Goal: Task Accomplishment & Management: Manage account settings

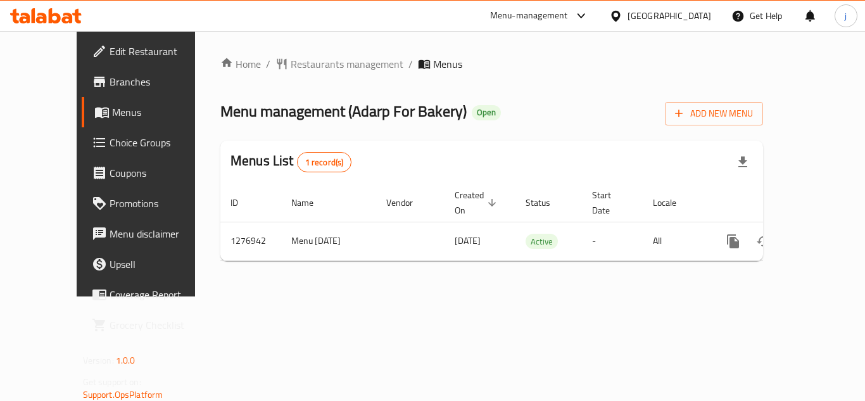
click at [628, 14] on div at bounding box center [618, 16] width 18 height 14
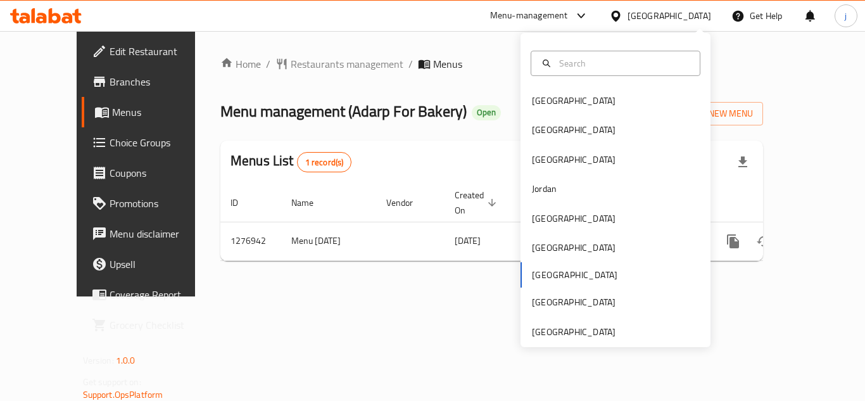
click at [566, 339] on div "Bahrain Egypt Iraq Jordan Kuwait Oman Qatar Saudi Arabia United Arab Emirates" at bounding box center [616, 190] width 190 height 314
click at [571, 331] on div "[GEOGRAPHIC_DATA]" at bounding box center [574, 332] width 84 height 14
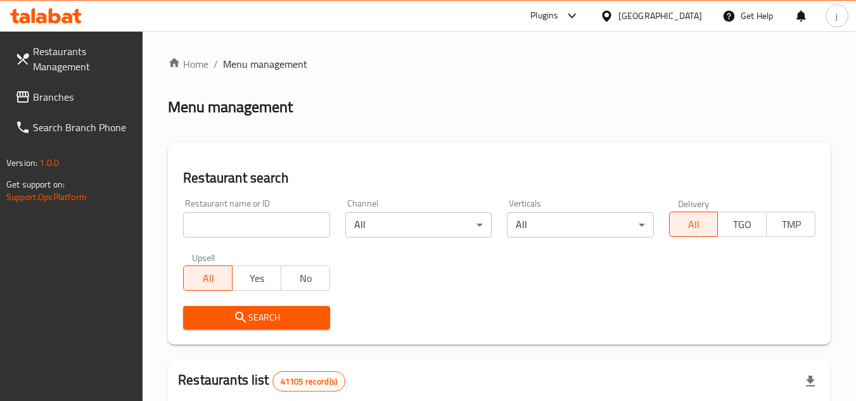
click at [47, 89] on span "Branches" at bounding box center [83, 96] width 100 height 15
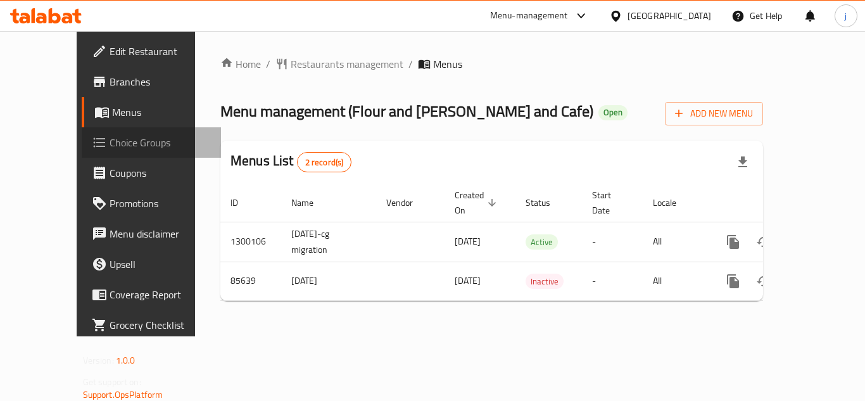
click at [110, 138] on span "Choice Groups" at bounding box center [160, 142] width 101 height 15
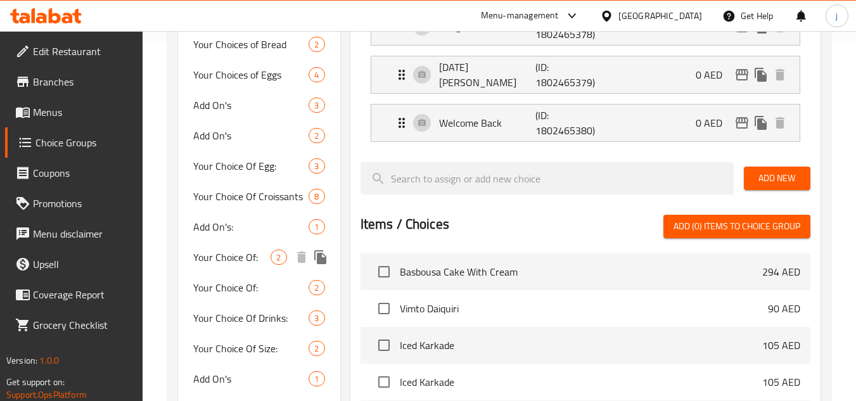
scroll to position [507, 0]
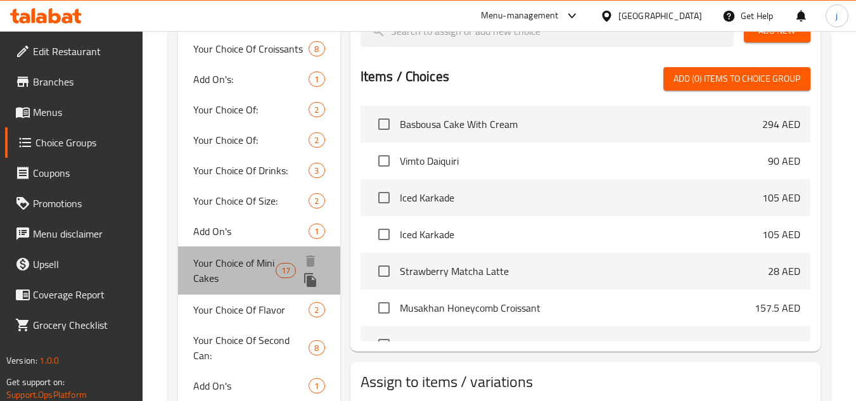
click at [219, 263] on span "Your Choice of Mini Cakes" at bounding box center [234, 270] width 82 height 30
type input "Your Choice of Mini Cakes"
type input "اختيارك من الكعكات الصغيرة"
type input "1"
type input "4"
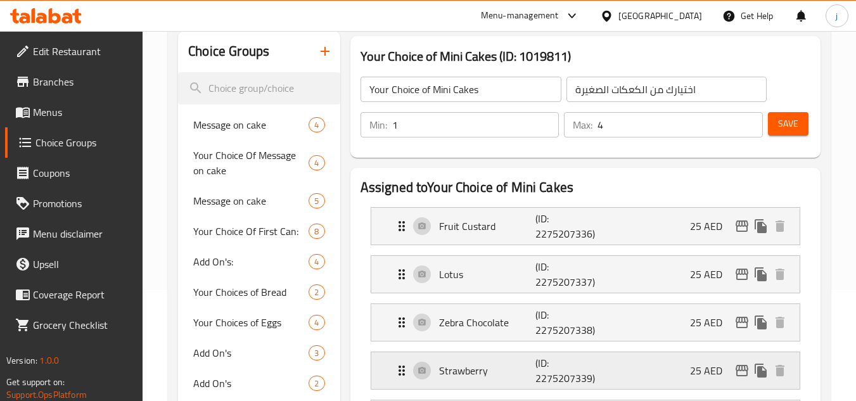
scroll to position [0, 0]
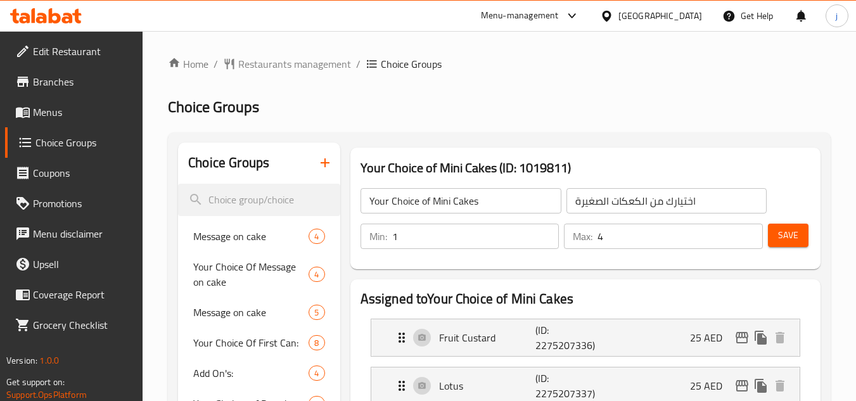
click at [664, 13] on div "[GEOGRAPHIC_DATA]" at bounding box center [660, 16] width 84 height 14
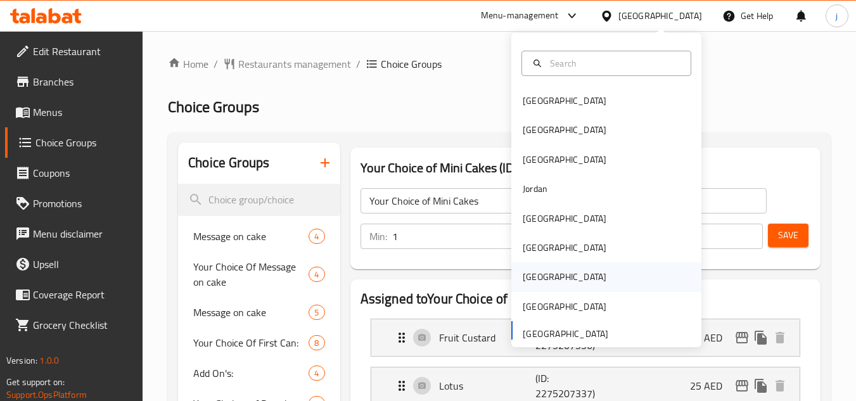
click at [556, 269] on div "Qatar" at bounding box center [606, 276] width 190 height 29
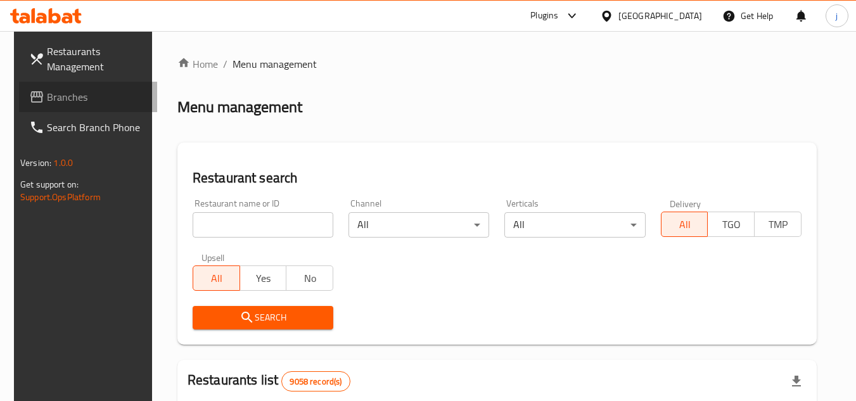
click at [55, 95] on span "Branches" at bounding box center [97, 96] width 100 height 15
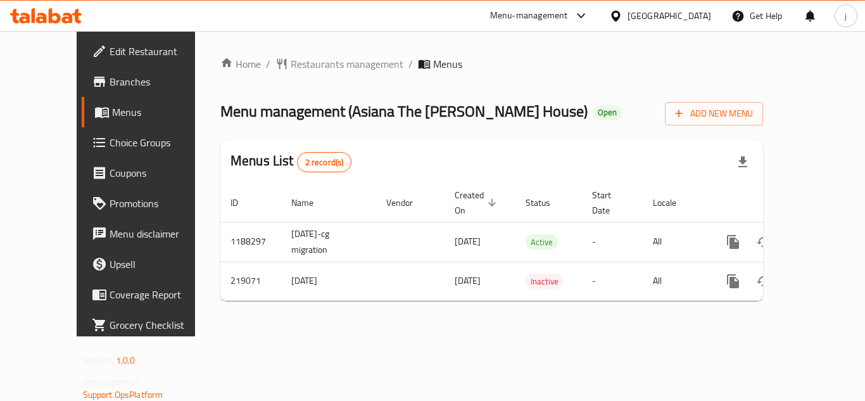
click at [628, 13] on div at bounding box center [618, 16] width 18 height 14
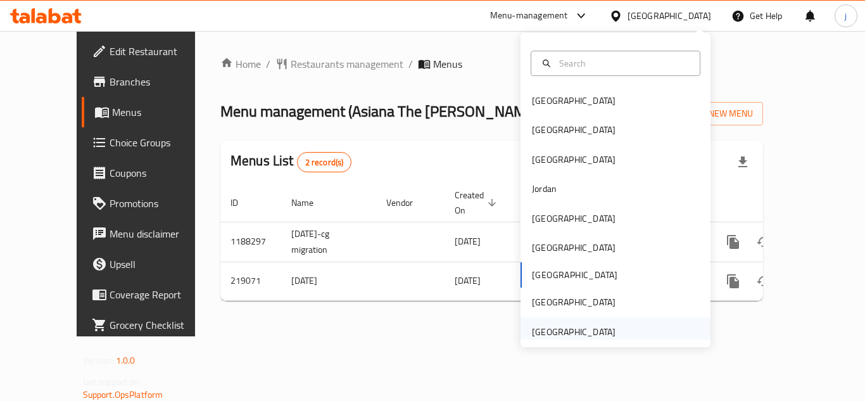
click at [557, 328] on div "[GEOGRAPHIC_DATA]" at bounding box center [574, 332] width 84 height 14
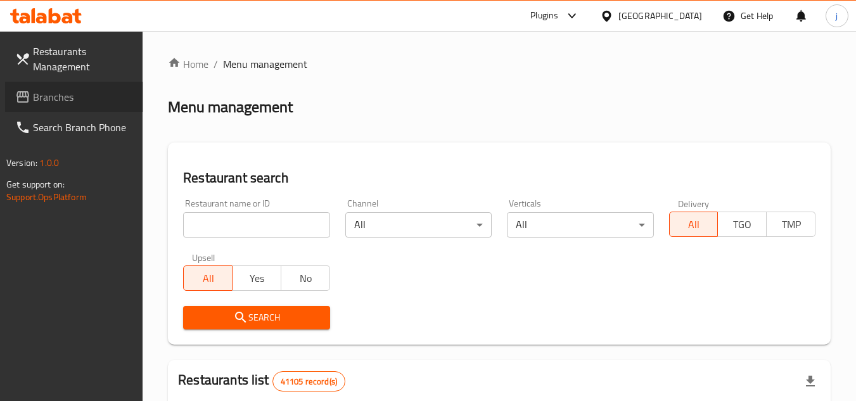
click at [51, 98] on span "Branches" at bounding box center [83, 96] width 100 height 15
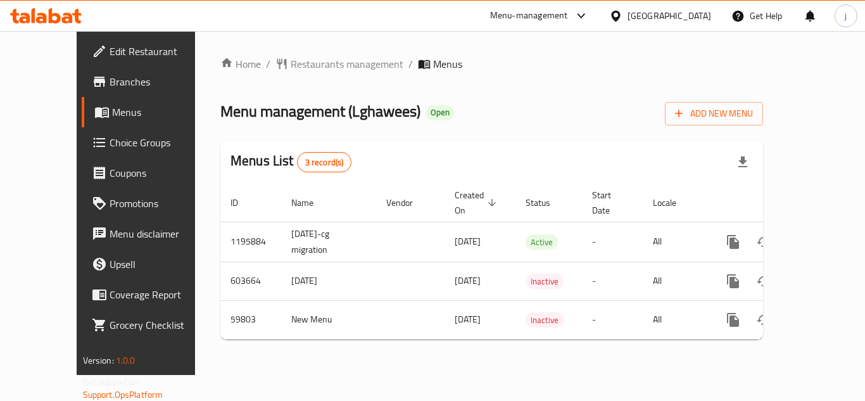
click at [671, 20] on div "[GEOGRAPHIC_DATA]" at bounding box center [670, 16] width 84 height 14
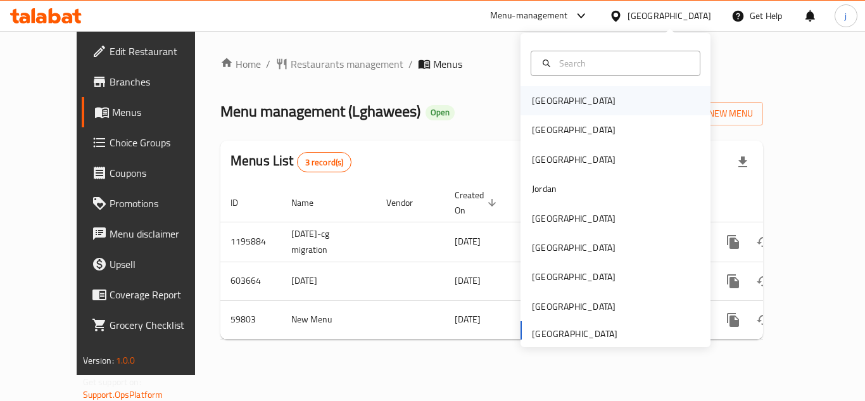
click at [564, 99] on div "[GEOGRAPHIC_DATA]" at bounding box center [616, 100] width 190 height 29
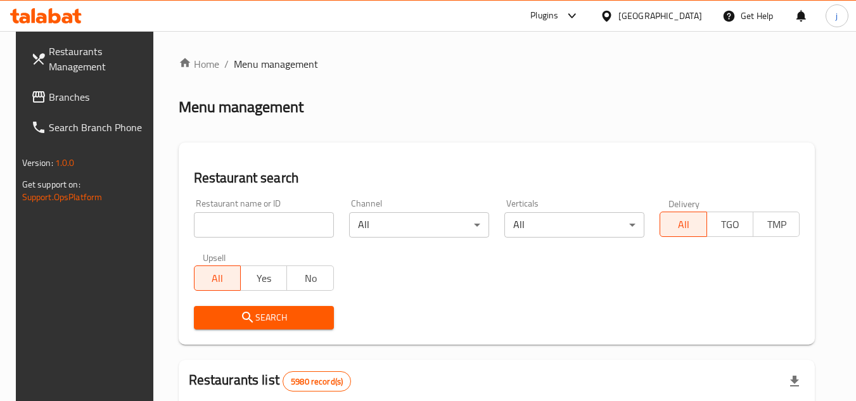
click at [72, 94] on span "Branches" at bounding box center [99, 96] width 100 height 15
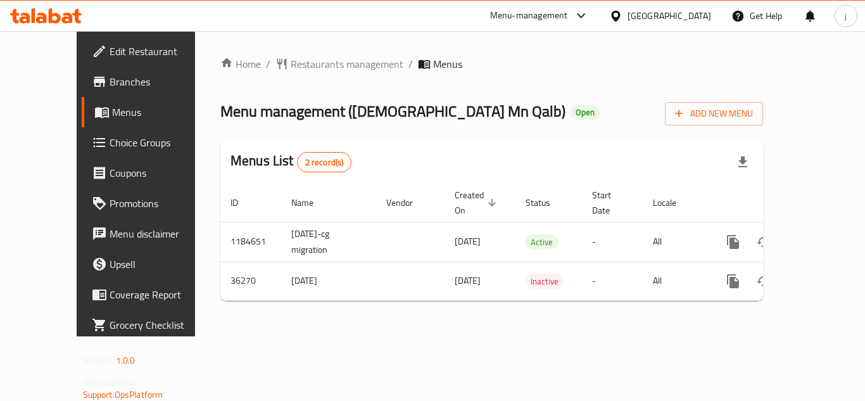
click at [696, 14] on div "[GEOGRAPHIC_DATA]" at bounding box center [670, 16] width 84 height 14
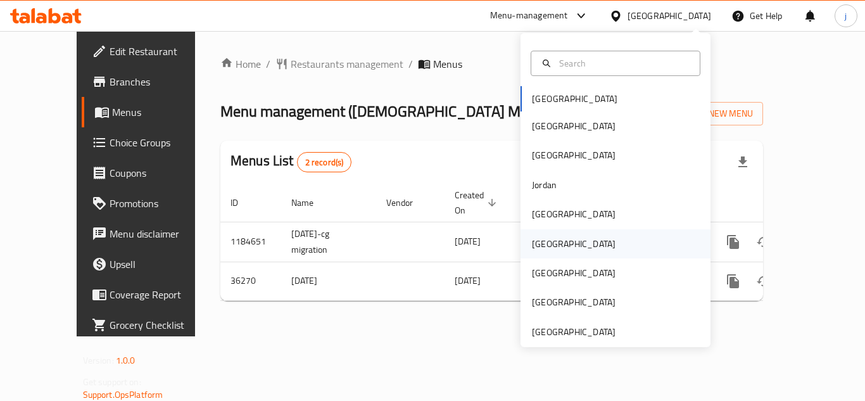
click at [547, 248] on div "[GEOGRAPHIC_DATA]" at bounding box center [574, 243] width 104 height 29
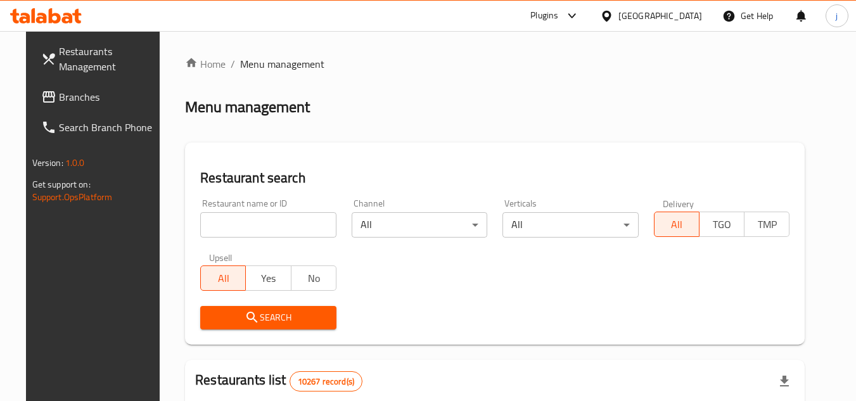
click at [59, 91] on span "Branches" at bounding box center [109, 96] width 100 height 15
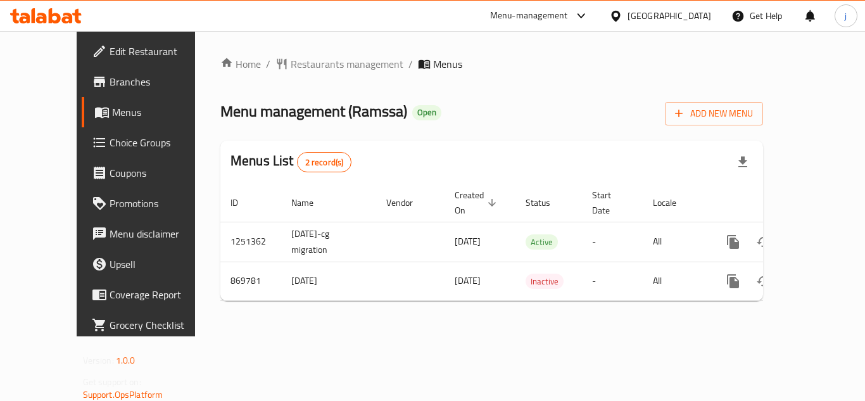
click at [690, 19] on div "Oman" at bounding box center [670, 16] width 84 height 14
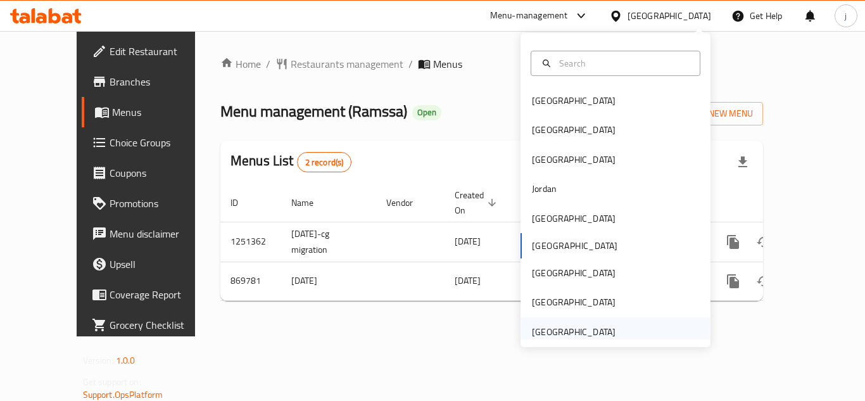
click at [569, 329] on div "[GEOGRAPHIC_DATA]" at bounding box center [574, 332] width 84 height 14
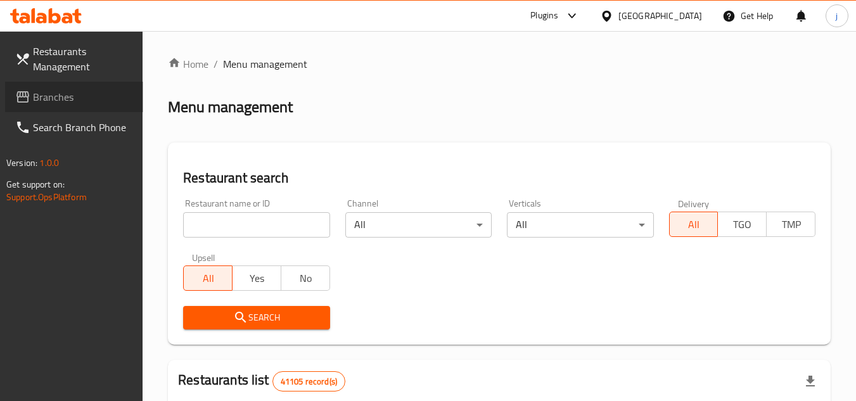
click at [35, 95] on span "Branches" at bounding box center [83, 96] width 100 height 15
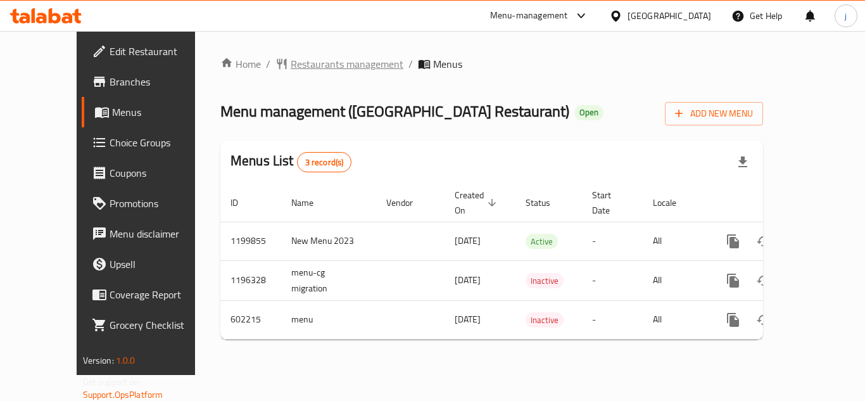
click at [291, 60] on span "Restaurants management" at bounding box center [347, 63] width 113 height 15
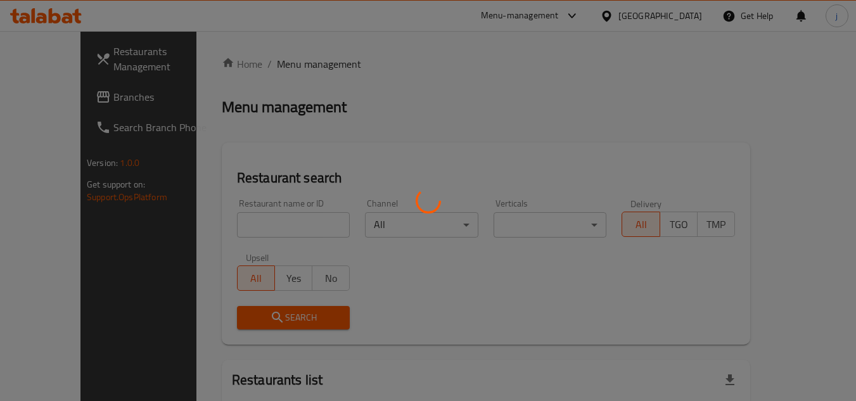
click at [49, 88] on div at bounding box center [428, 200] width 856 height 401
click at [47, 94] on div at bounding box center [428, 200] width 856 height 401
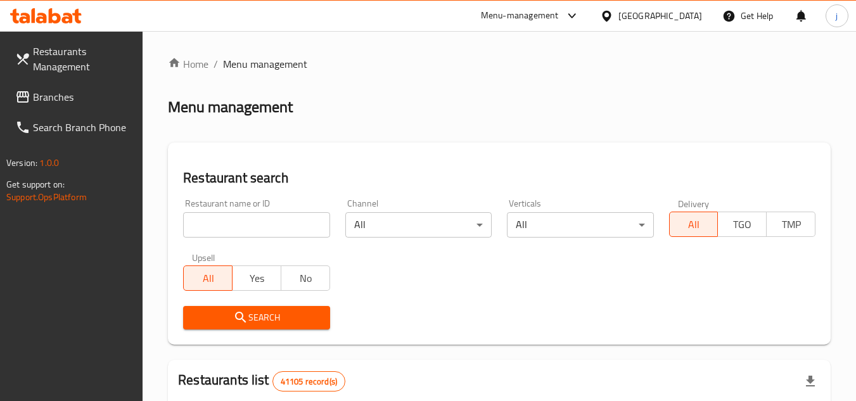
click at [49, 96] on span "Branches" at bounding box center [83, 96] width 100 height 15
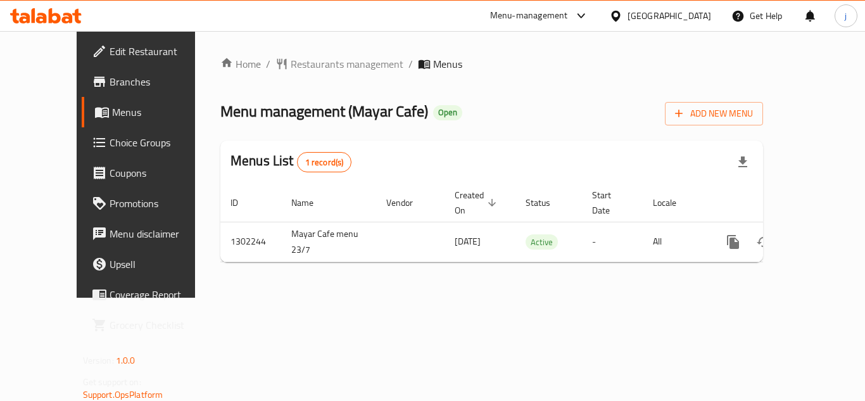
click at [110, 58] on span "Edit Restaurant" at bounding box center [160, 51] width 101 height 15
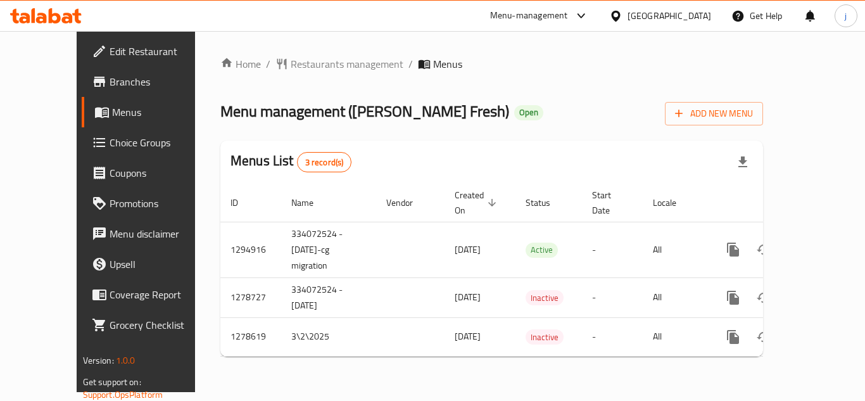
click at [664, 4] on div "[GEOGRAPHIC_DATA]" at bounding box center [660, 16] width 122 height 30
click at [637, 15] on div "[GEOGRAPHIC_DATA]" at bounding box center [670, 16] width 84 height 14
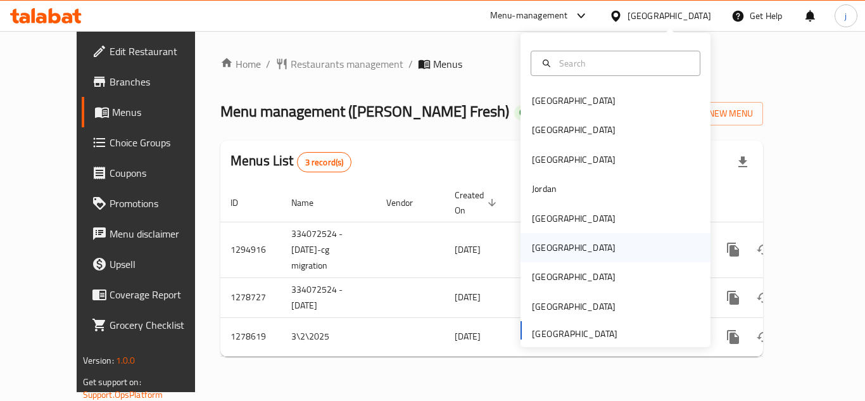
click at [545, 246] on div "[GEOGRAPHIC_DATA]" at bounding box center [574, 248] width 84 height 14
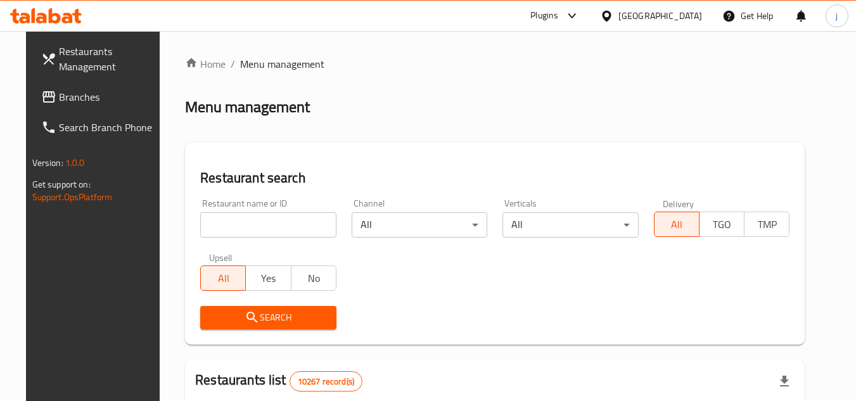
click at [59, 95] on span "Branches" at bounding box center [109, 96] width 100 height 15
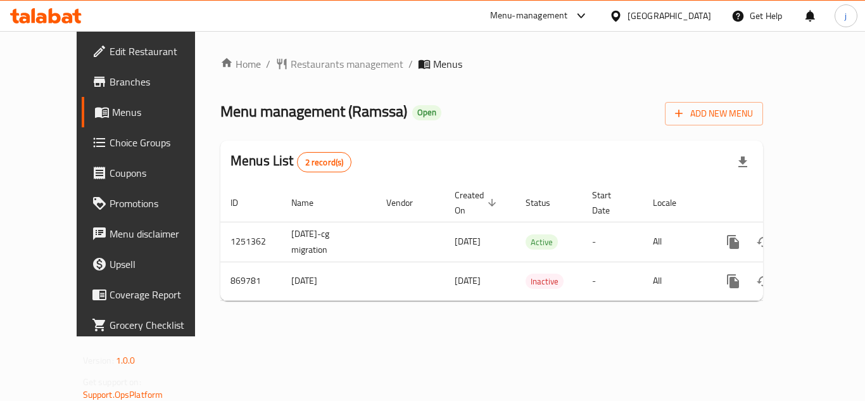
click at [628, 20] on div at bounding box center [618, 16] width 18 height 14
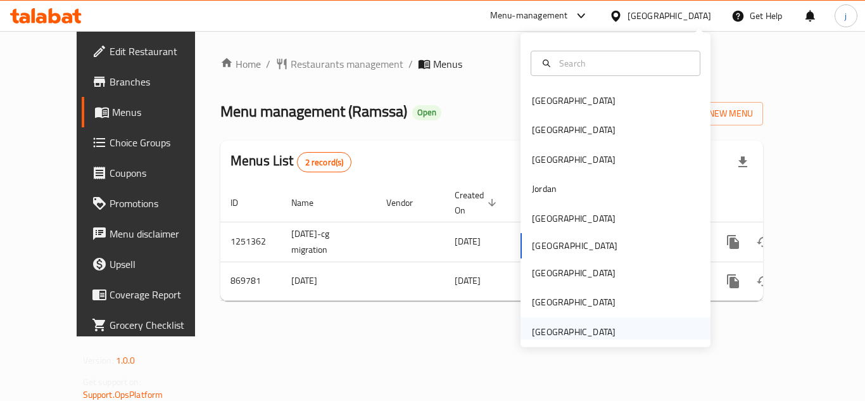
click at [579, 327] on div "[GEOGRAPHIC_DATA]" at bounding box center [574, 332] width 84 height 14
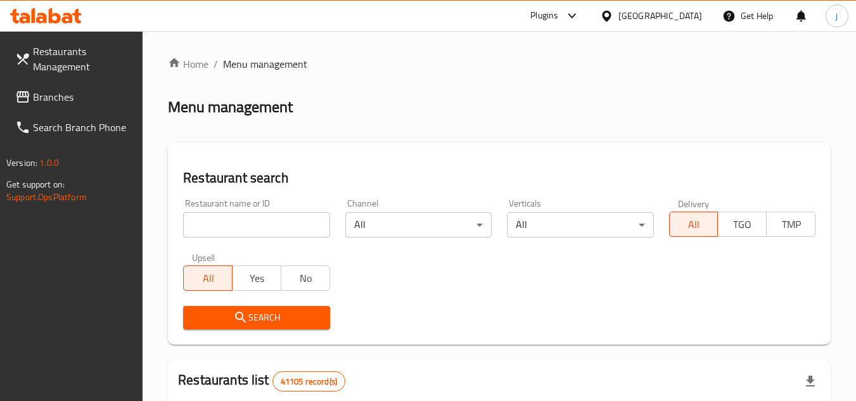
click at [28, 105] on link "Branches" at bounding box center [74, 97] width 138 height 30
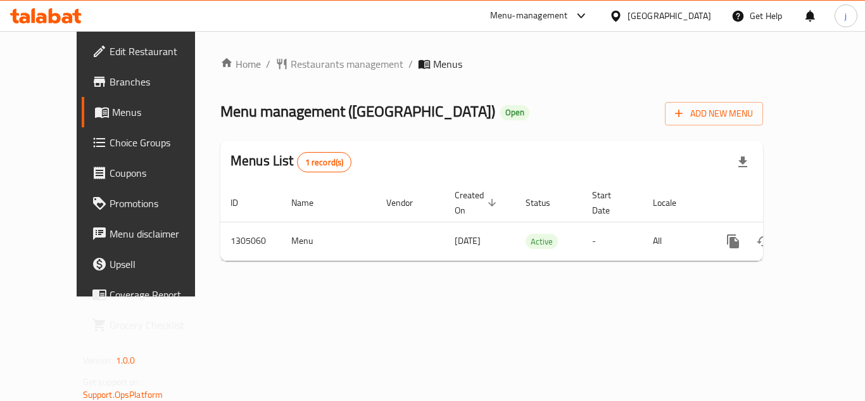
drag, startPoint x: 643, startPoint y: 16, endPoint x: 381, endPoint y: 336, distance: 414.0
click at [643, 16] on div "[GEOGRAPHIC_DATA]" at bounding box center [670, 16] width 84 height 14
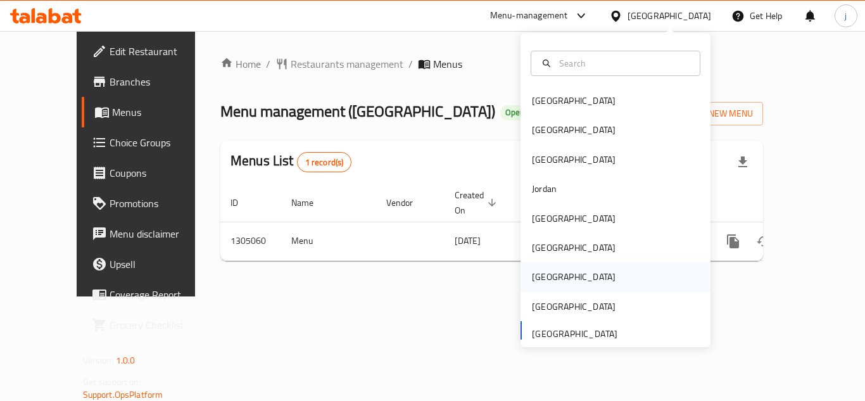
click at [532, 276] on div "[GEOGRAPHIC_DATA]" at bounding box center [574, 277] width 84 height 14
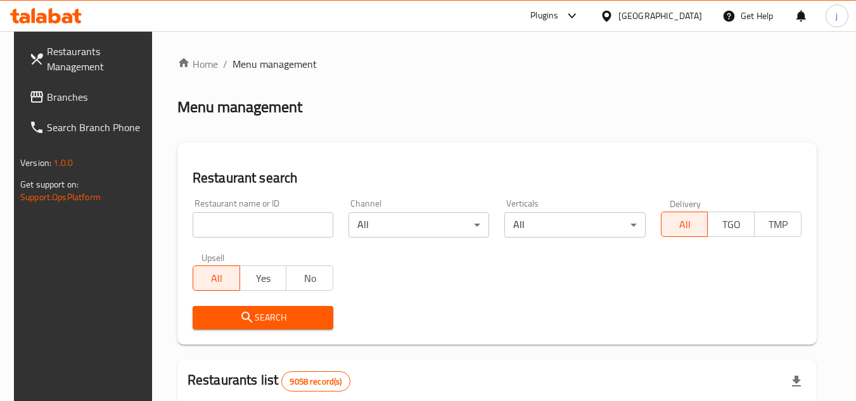
drag, startPoint x: 66, startPoint y: 94, endPoint x: 72, endPoint y: 101, distance: 9.0
click at [66, 94] on span "Branches" at bounding box center [97, 96] width 100 height 15
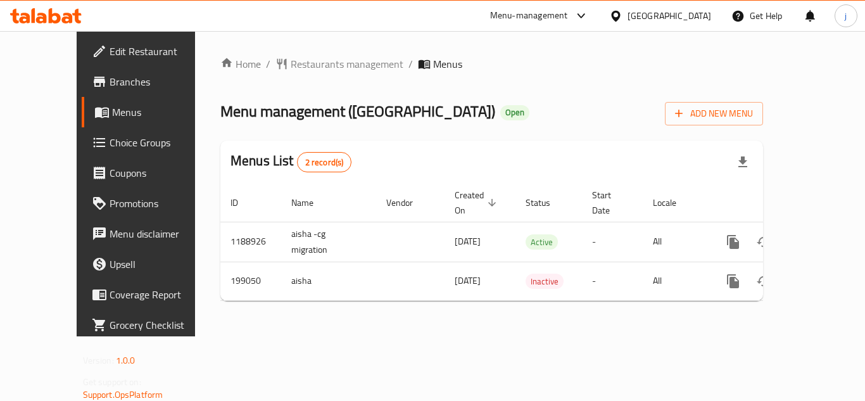
click at [623, 13] on icon at bounding box center [615, 15] width 13 height 13
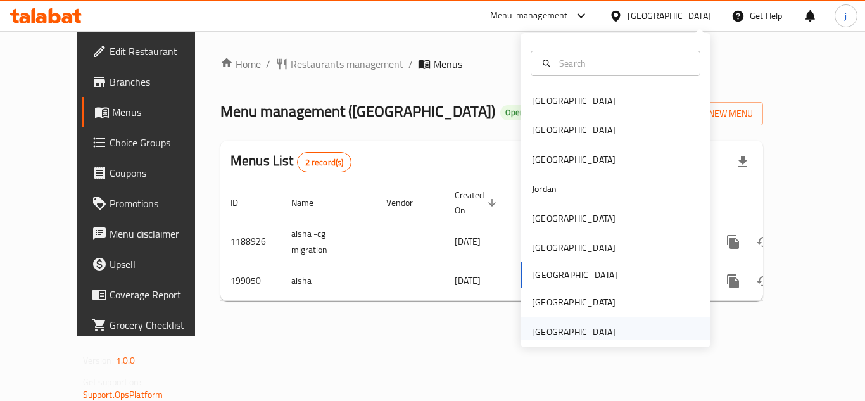
click at [581, 327] on div "[GEOGRAPHIC_DATA]" at bounding box center [574, 332] width 84 height 14
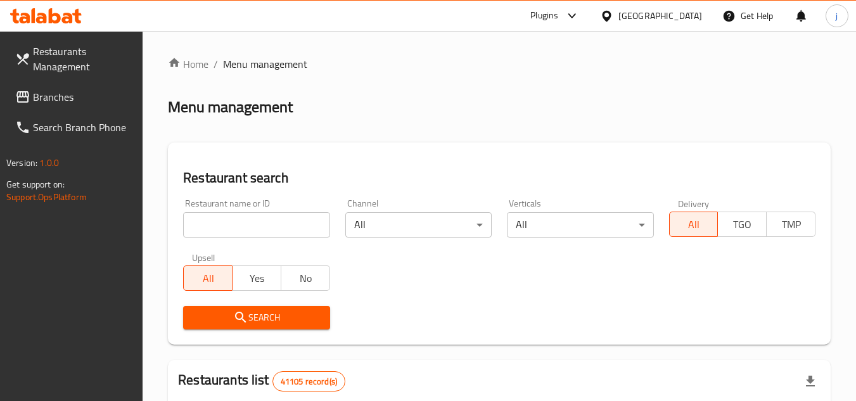
click at [56, 98] on span "Branches" at bounding box center [83, 96] width 100 height 15
